Goal: Navigation & Orientation: Understand site structure

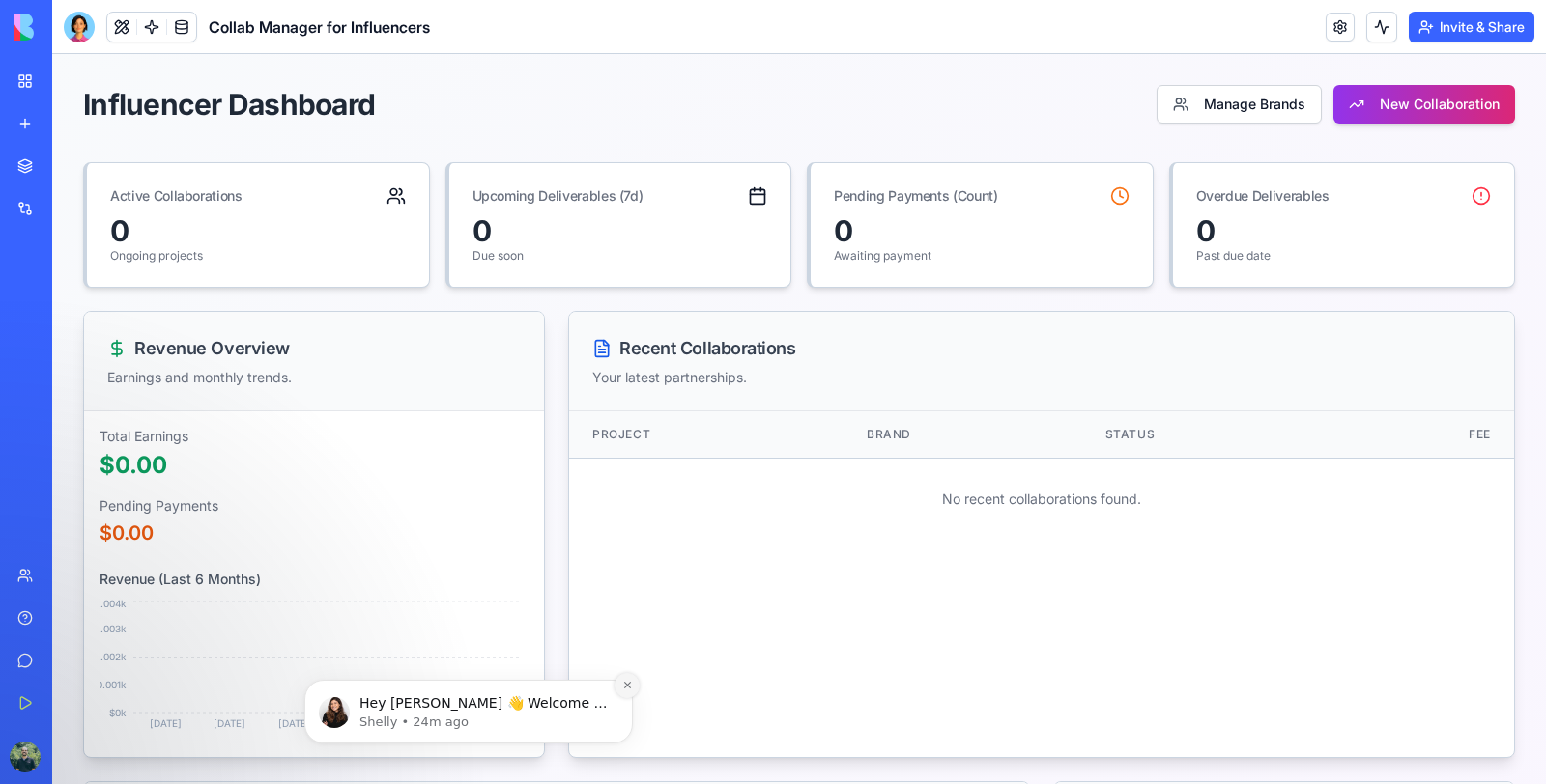
click at [622, 688] on icon "Dismiss notification" at bounding box center [627, 685] width 11 height 11
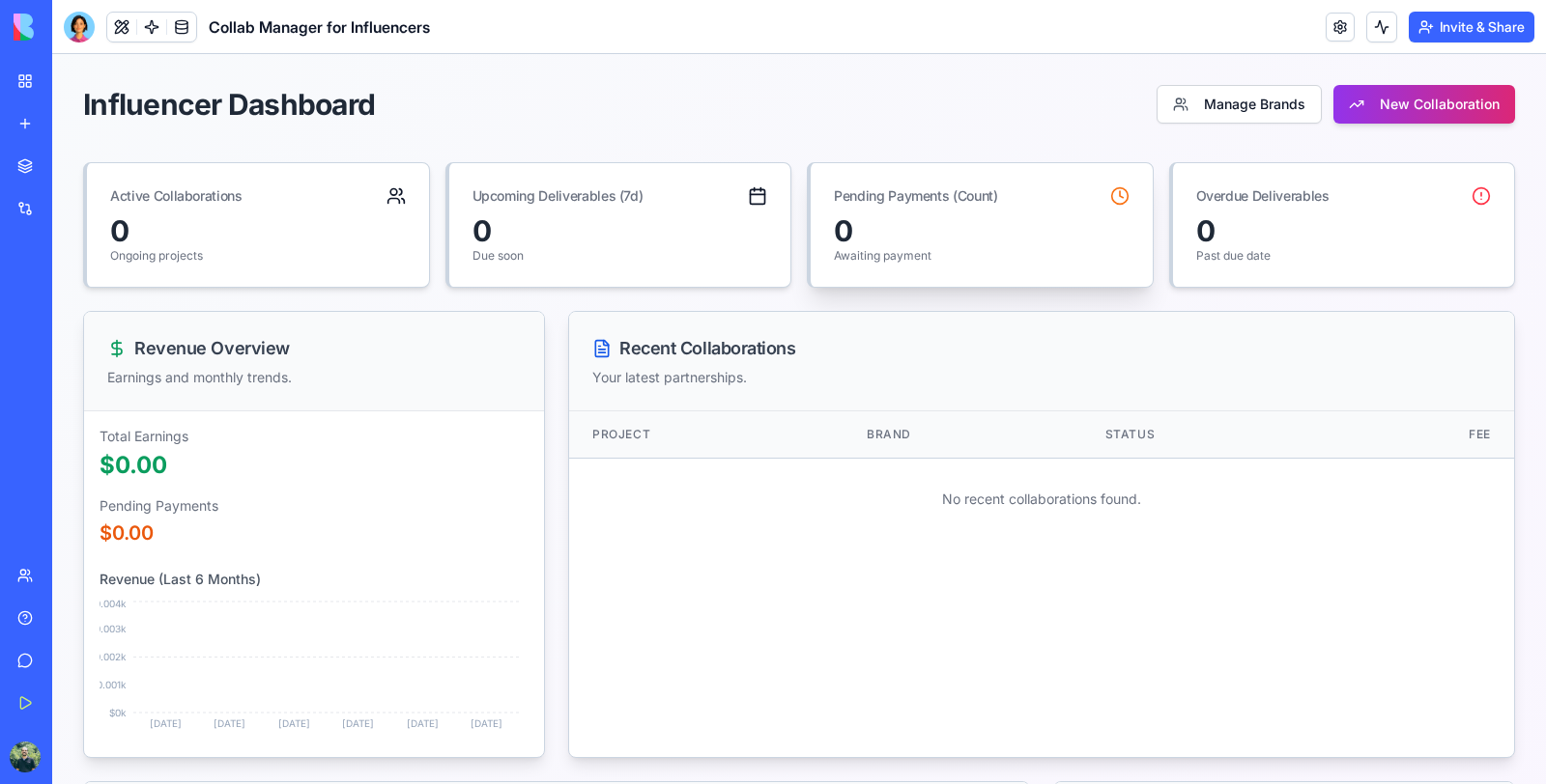
click at [913, 237] on div "0" at bounding box center [982, 230] width 296 height 34
click at [555, 233] on div "0" at bounding box center [620, 230] width 296 height 34
drag, startPoint x: 258, startPoint y: 230, endPoint x: 224, endPoint y: 437, distance: 209.8
click at [257, 236] on div "0" at bounding box center [258, 230] width 296 height 34
click at [228, 443] on p "Total Earnings" at bounding box center [314, 437] width 429 height 20
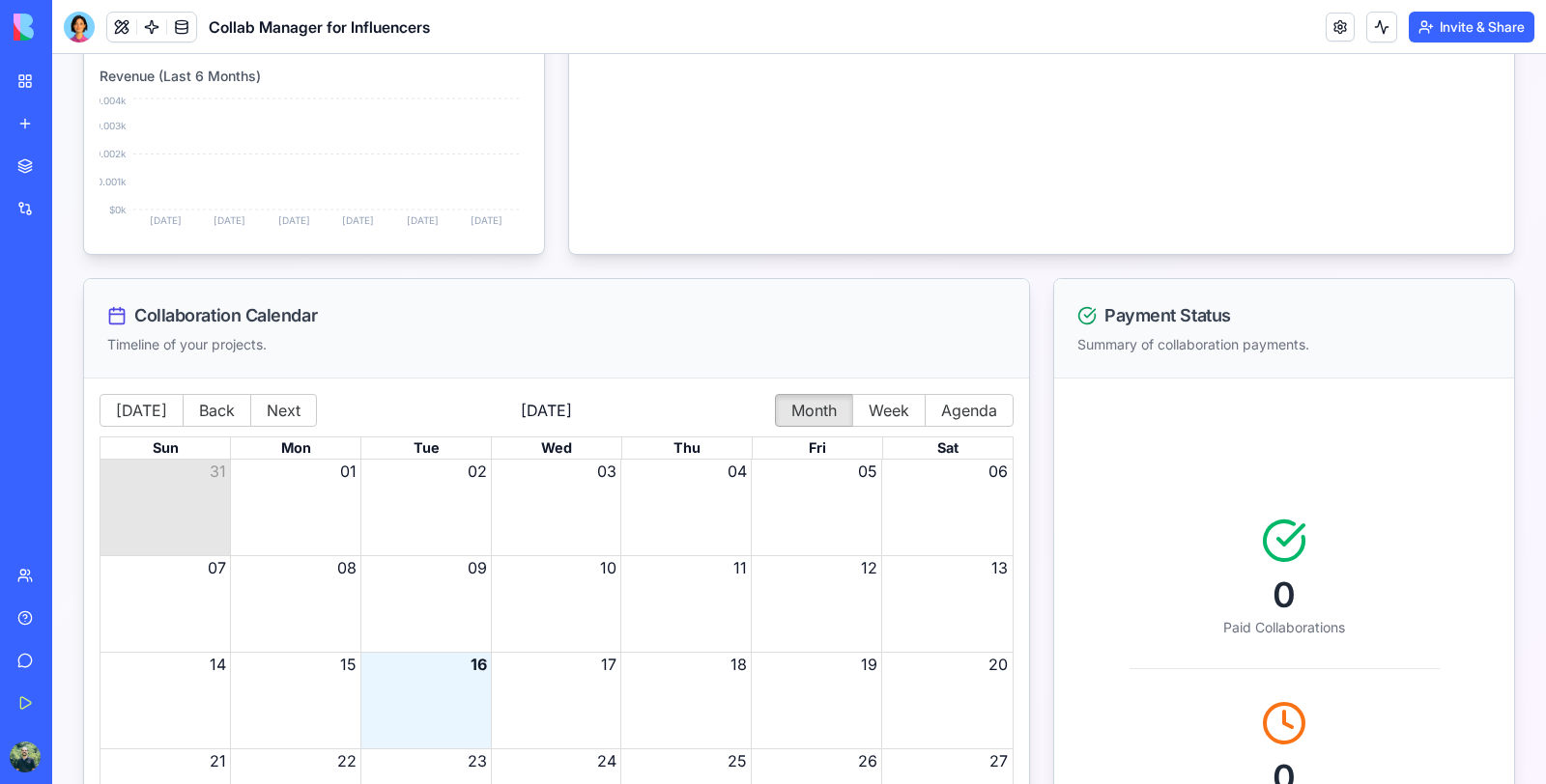
scroll to position [709, 0]
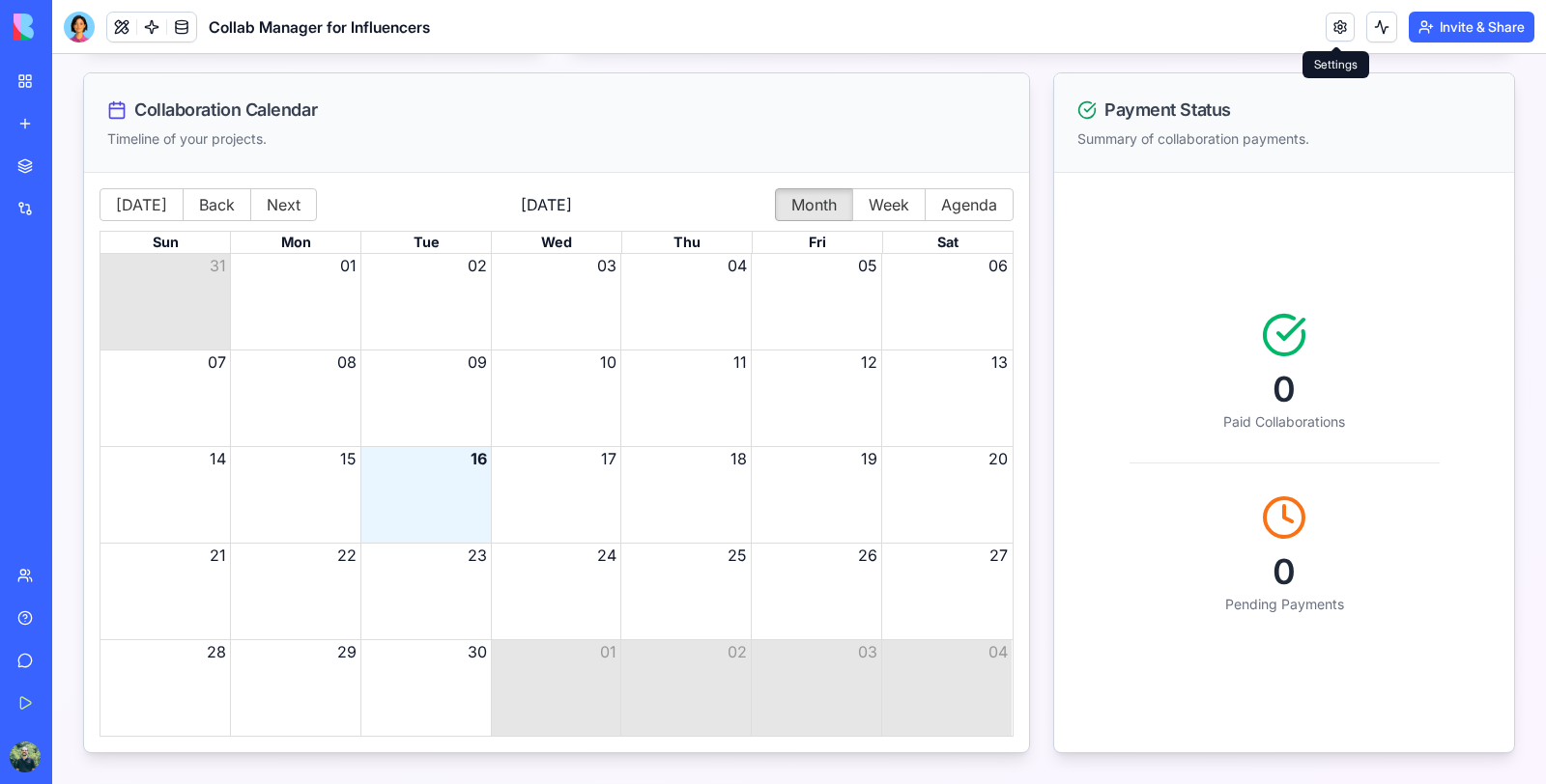
click at [1330, 33] on link at bounding box center [1340, 27] width 29 height 28
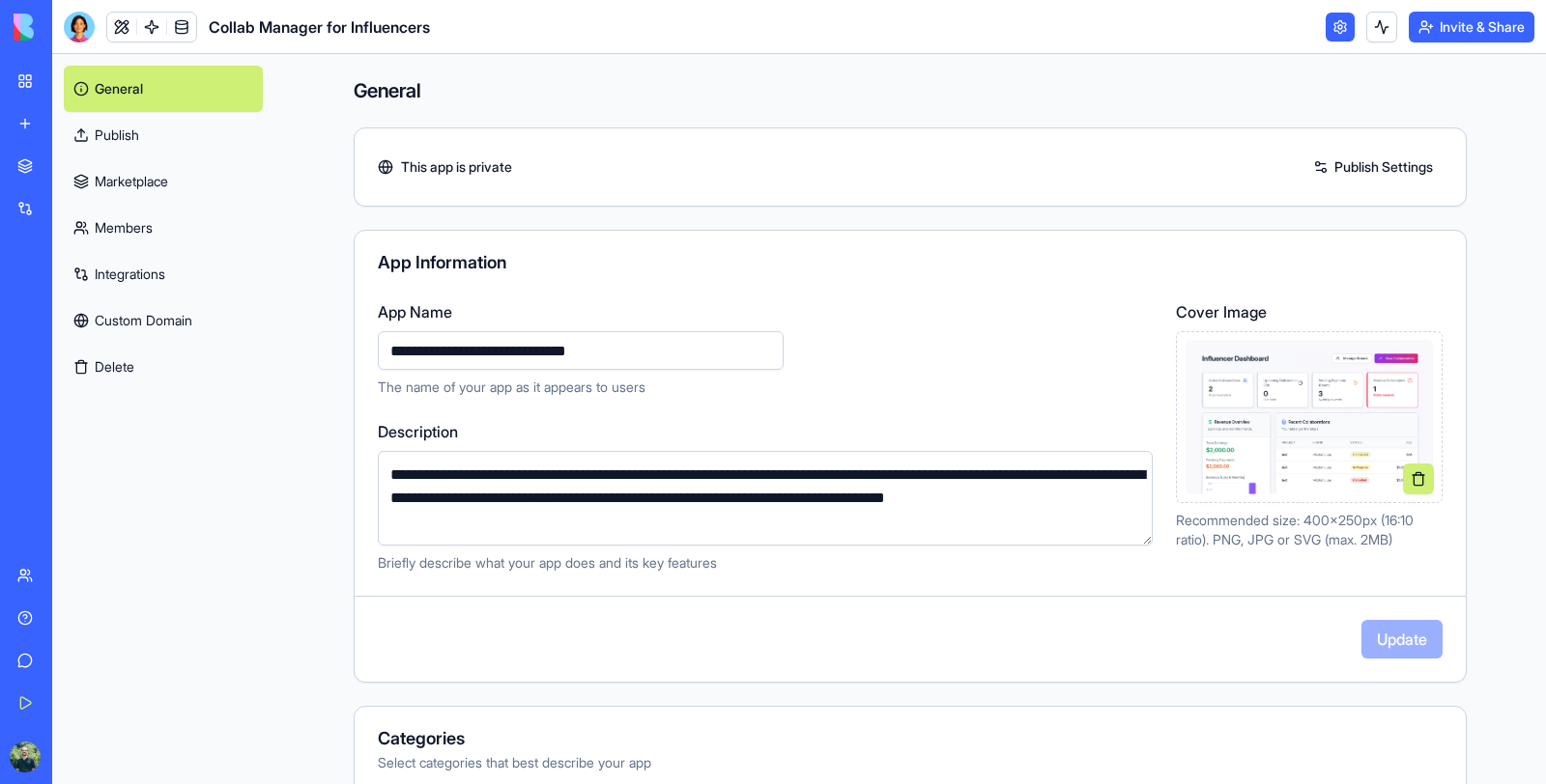
click at [1330, 33] on link at bounding box center [1340, 27] width 29 height 28
